Goal: Information Seeking & Learning: Learn about a topic

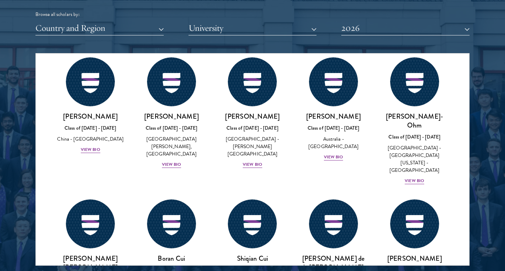
scroll to position [673, 0]
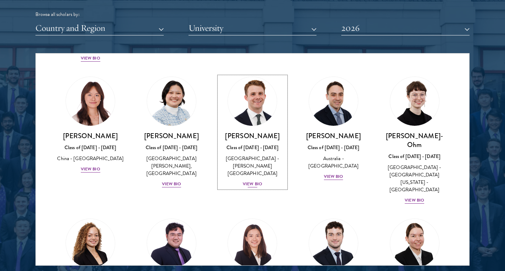
click at [260, 155] on div "[GEOGRAPHIC_DATA] - [PERSON_NAME][GEOGRAPHIC_DATA]" at bounding box center [252, 166] width 67 height 22
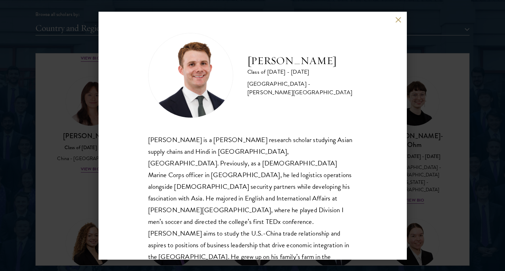
click at [472, 186] on div "[PERSON_NAME] Class of [DATE] - [DATE] [GEOGRAPHIC_DATA] - [PERSON_NAME][GEOGRA…" at bounding box center [252, 135] width 505 height 271
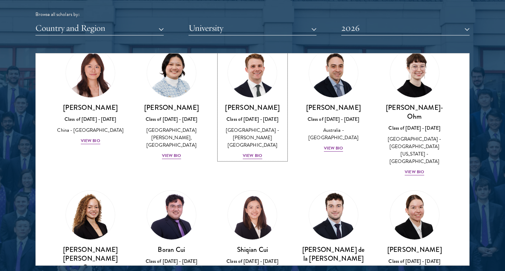
scroll to position [702, 0]
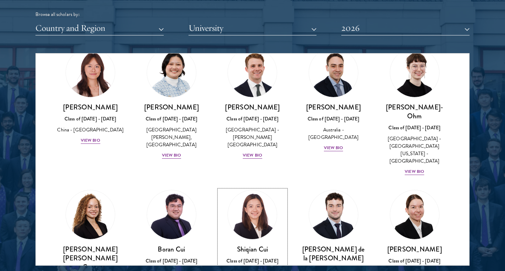
click at [232, 188] on img at bounding box center [253, 215] width 54 height 54
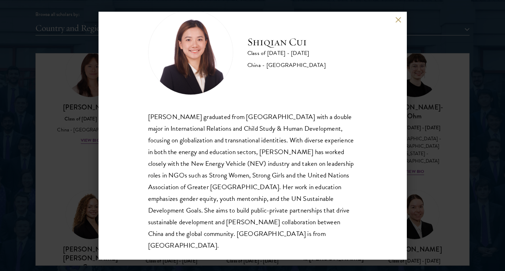
scroll to position [24, 0]
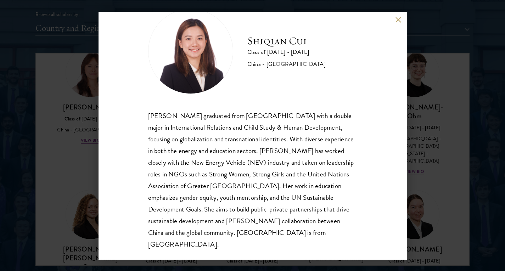
click at [437, 184] on div "[PERSON_NAME] Class of [DATE] - [DATE] [GEOGRAPHIC_DATA] - [GEOGRAPHIC_DATA] [P…" at bounding box center [252, 135] width 505 height 271
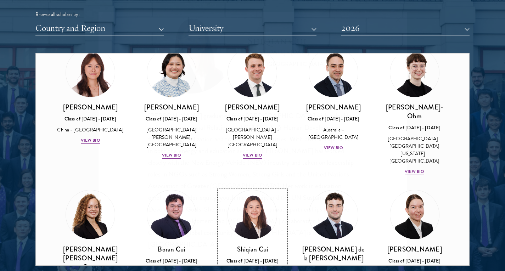
scroll to position [677, 0]
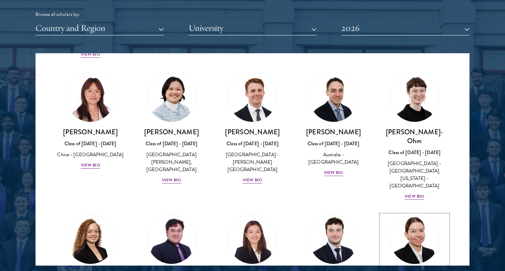
click at [430, 215] on link "[PERSON_NAME] Class of [DATE] - [DATE] [GEOGRAPHIC_DATA] - [GEOGRAPHIC_DATA] Vi…" at bounding box center [414, 267] width 67 height 104
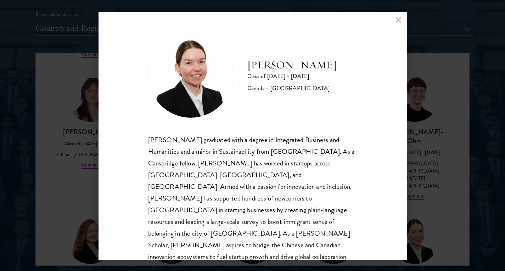
click at [433, 150] on div "[PERSON_NAME] Class of [DATE] - [DATE] [GEOGRAPHIC_DATA] - [GEOGRAPHIC_DATA] [P…" at bounding box center [252, 135] width 505 height 271
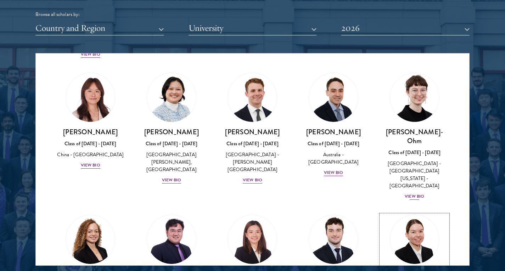
scroll to position [677, 0]
click at [393, 160] on div "[GEOGRAPHIC_DATA] - [GEOGRAPHIC_DATA][US_STATE] - [GEOGRAPHIC_DATA]" at bounding box center [414, 175] width 67 height 30
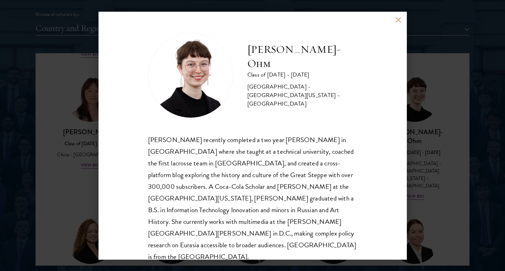
click at [432, 164] on div "[PERSON_NAME]-Ohm Class of [DATE] - [DATE] [GEOGRAPHIC_DATA] - [GEOGRAPHIC_DATA…" at bounding box center [252, 135] width 505 height 271
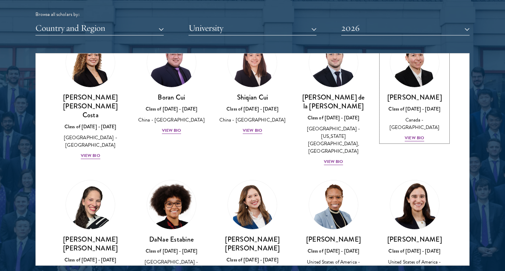
scroll to position [854, 0]
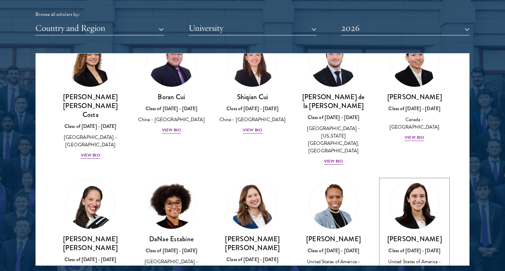
click at [400, 247] on div "Class of [DATE] - [DATE]" at bounding box center [414, 250] width 67 height 7
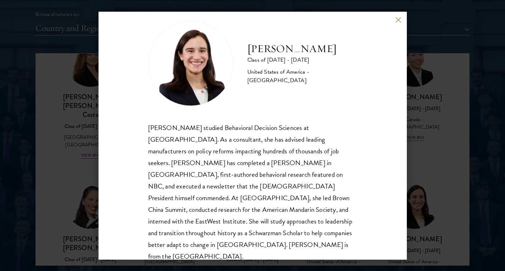
scroll to position [12, 0]
click at [466, 198] on div "[PERSON_NAME] Class of [DATE] - [DATE] [GEOGRAPHIC_DATA] - [GEOGRAPHIC_DATA] [P…" at bounding box center [252, 135] width 505 height 271
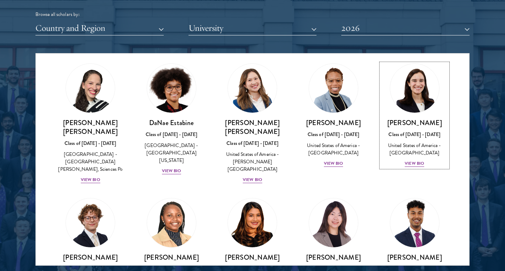
scroll to position [972, 0]
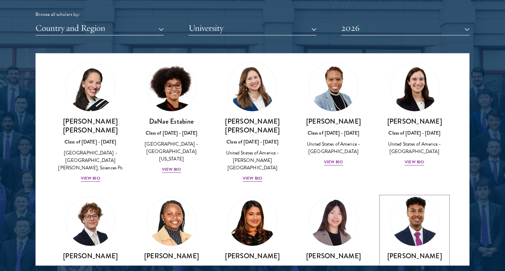
click at [420, 195] on img at bounding box center [415, 222] width 54 height 54
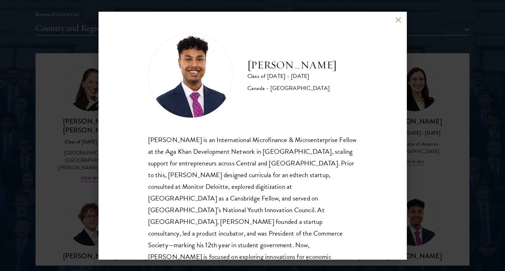
click at [420, 178] on div "[PERSON_NAME] Class of [DATE] - [DATE] [GEOGRAPHIC_DATA] - [GEOGRAPHIC_DATA] [P…" at bounding box center [252, 135] width 505 height 271
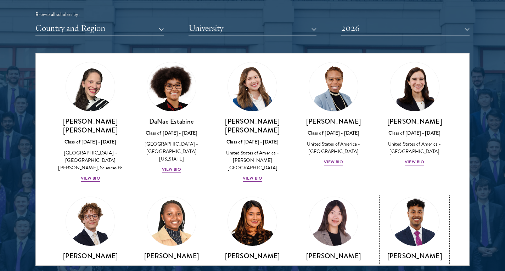
scroll to position [939, 0]
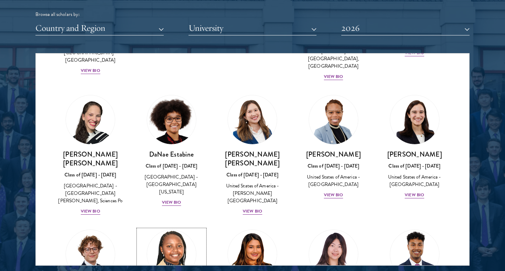
click at [148, 228] on img at bounding box center [172, 255] width 54 height 54
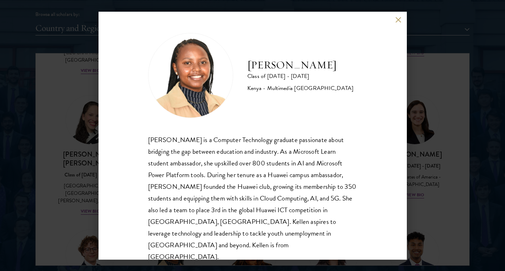
click at [414, 204] on div "[PERSON_NAME] Class of [DATE] - [DATE] [GEOGRAPHIC_DATA] - Multimedia [GEOGRAPH…" at bounding box center [252, 135] width 505 height 271
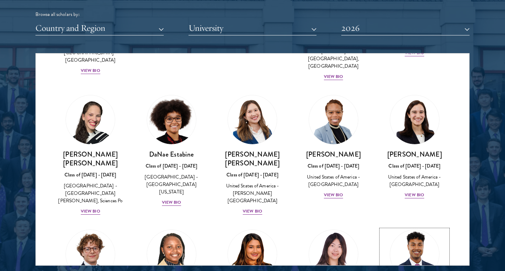
scroll to position [947, 0]
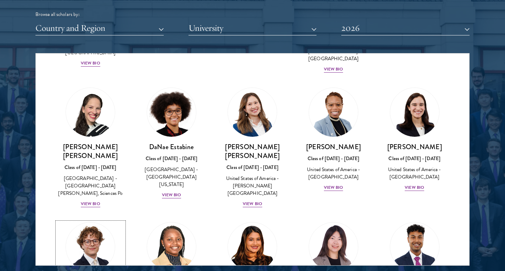
click at [90, 220] on img at bounding box center [90, 247] width 54 height 54
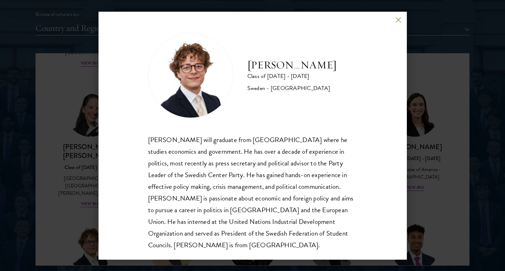
click at [426, 214] on div "[PERSON_NAME] Class of [DATE] - [DATE] [GEOGRAPHIC_DATA] - [GEOGRAPHIC_DATA] [P…" at bounding box center [252, 135] width 505 height 271
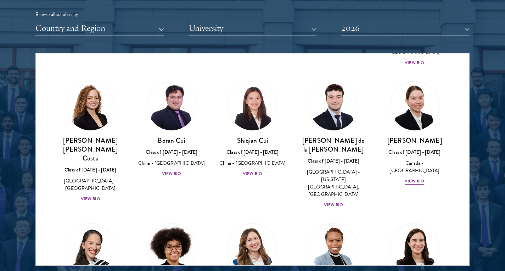
scroll to position [769, 0]
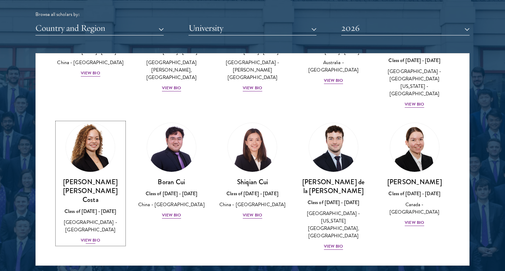
click at [115, 178] on div "[PERSON_NAME] [PERSON_NAME] Costa Class of [DATE] - [DATE] [GEOGRAPHIC_DATA] - …" at bounding box center [90, 211] width 67 height 67
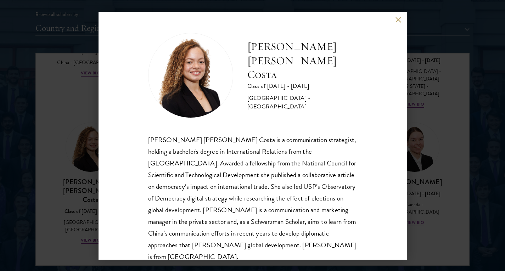
click at [447, 221] on div "[PERSON_NAME] [PERSON_NAME] Costa Class of [DATE] - [DATE] [GEOGRAPHIC_DATA] - …" at bounding box center [252, 135] width 505 height 271
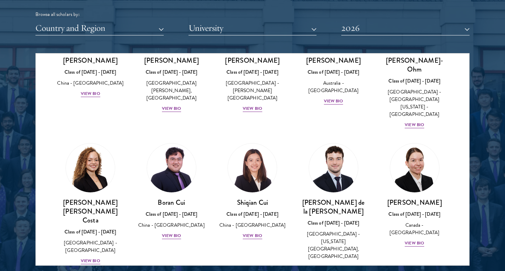
scroll to position [734, 0]
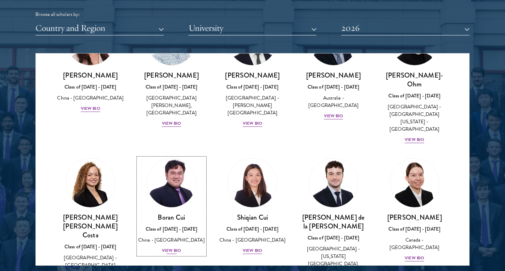
click at [191, 213] on h3 "Boran Cui" at bounding box center [171, 217] width 67 height 9
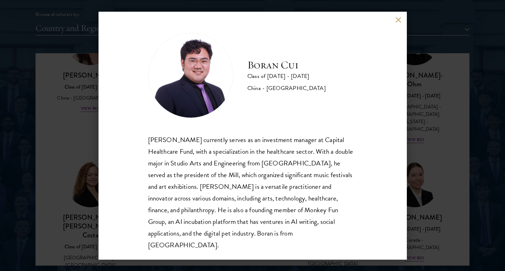
click at [447, 194] on div "[PERSON_NAME] Class of [DATE] - [DATE] [GEOGRAPHIC_DATA] - [GEOGRAPHIC_DATA] [P…" at bounding box center [252, 135] width 505 height 271
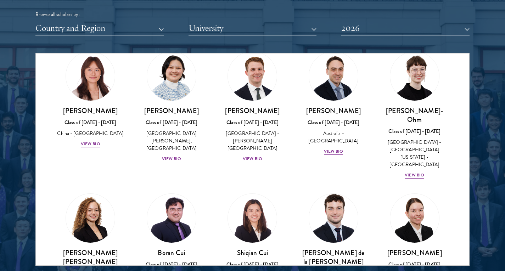
scroll to position [698, 0]
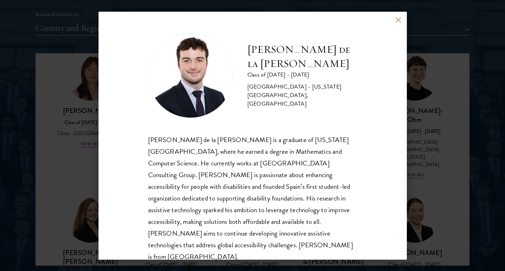
click at [416, 181] on div "[PERSON_NAME] de la [PERSON_NAME] Class of [DATE] - [DATE] [GEOGRAPHIC_DATA] - …" at bounding box center [252, 135] width 505 height 271
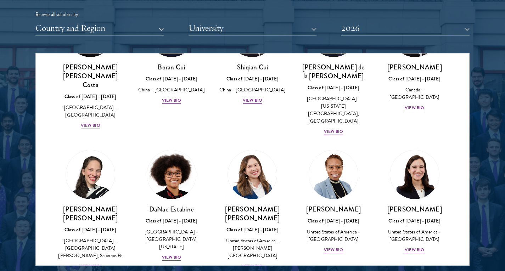
scroll to position [769, 0]
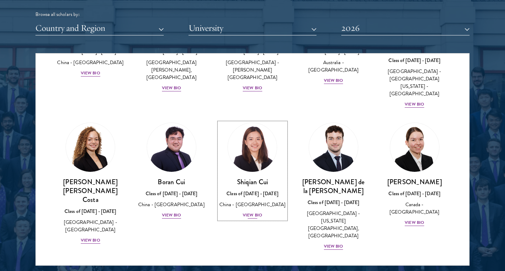
click at [268, 190] on div "Class of [DATE] - [DATE]" at bounding box center [252, 193] width 67 height 7
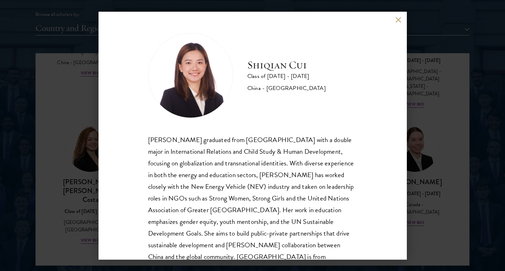
click at [441, 193] on div "[PERSON_NAME] Class of [DATE] - [DATE] [GEOGRAPHIC_DATA] - [GEOGRAPHIC_DATA] [P…" at bounding box center [252, 135] width 505 height 271
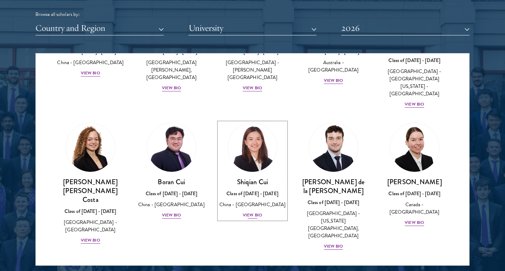
click at [259, 178] on h3 "Shiqian Cui" at bounding box center [252, 182] width 67 height 9
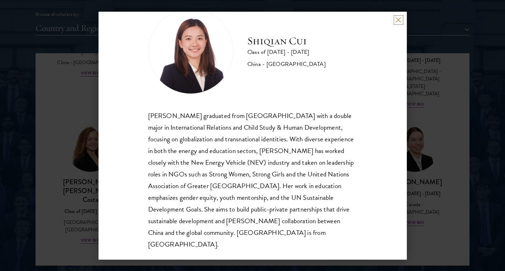
scroll to position [24, 0]
